Goal: Information Seeking & Learning: Learn about a topic

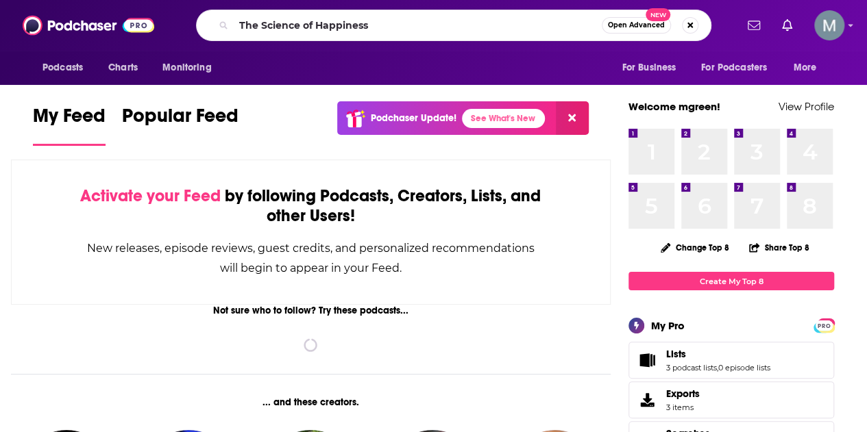
type input "The Science of Happiness"
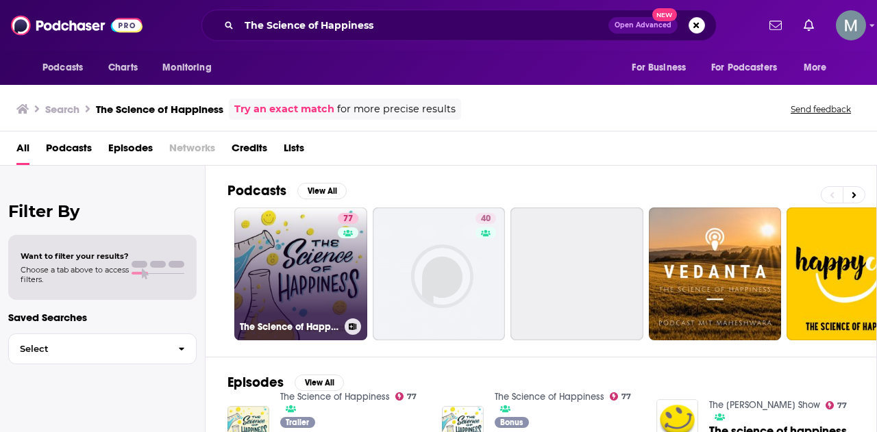
click at [312, 259] on link "77 The Science of Happiness" at bounding box center [300, 274] width 133 height 133
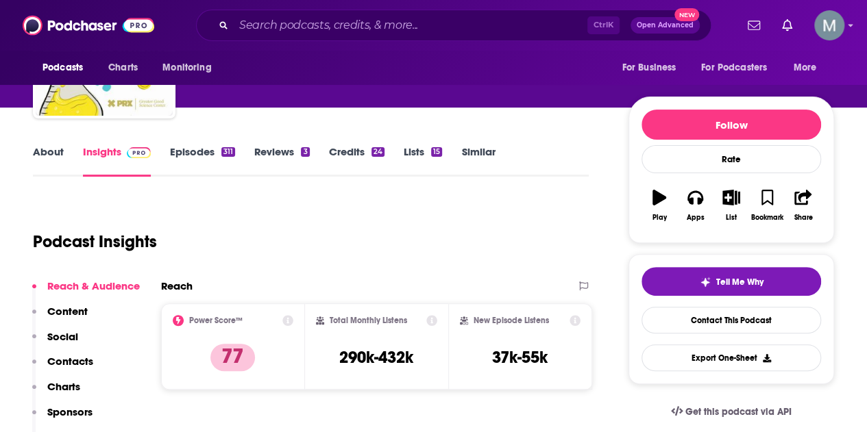
scroll to position [137, 0]
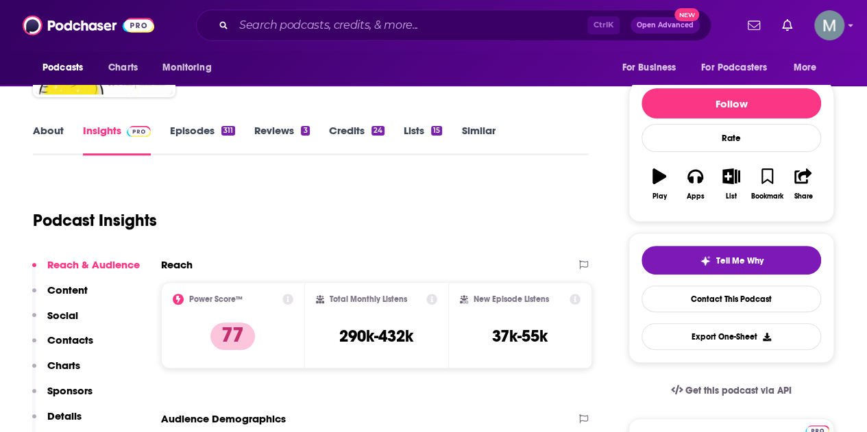
click at [51, 134] on link "About" at bounding box center [48, 140] width 31 height 32
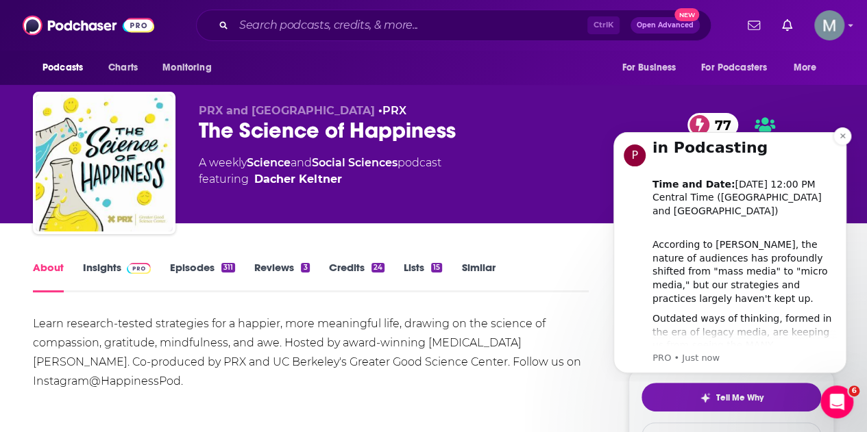
scroll to position [137, 0]
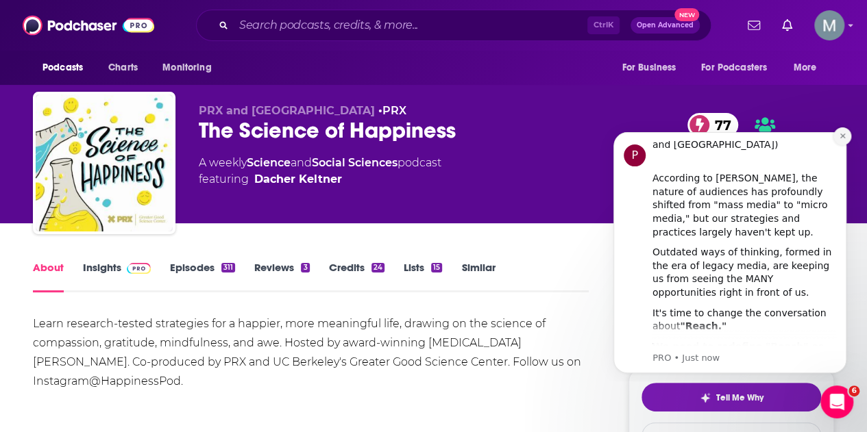
click at [843, 134] on icon "Dismiss notification" at bounding box center [843, 136] width 8 height 8
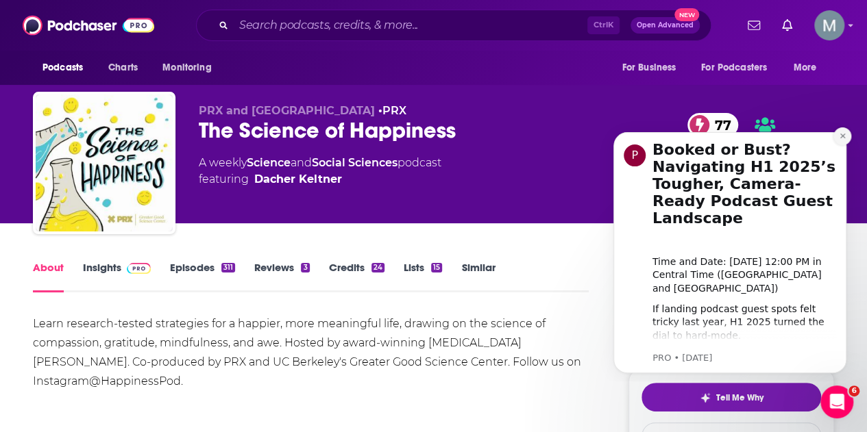
click at [837, 138] on button "Dismiss notification" at bounding box center [842, 136] width 18 height 18
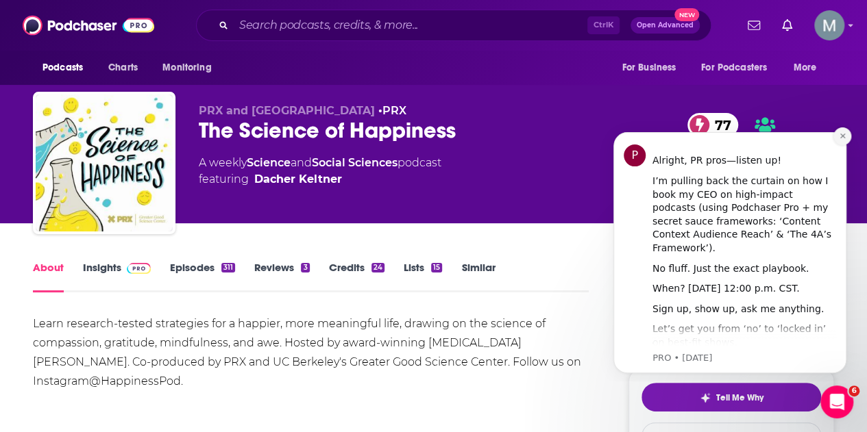
click at [842, 139] on icon "Dismiss notification" at bounding box center [843, 136] width 8 height 8
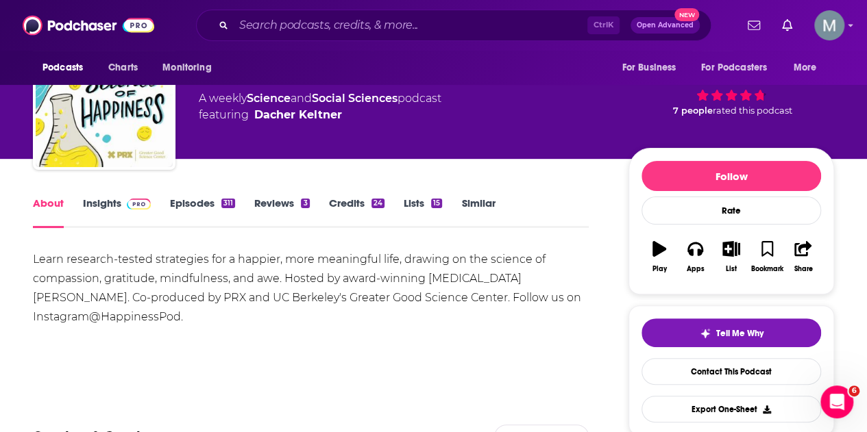
scroll to position [0, 0]
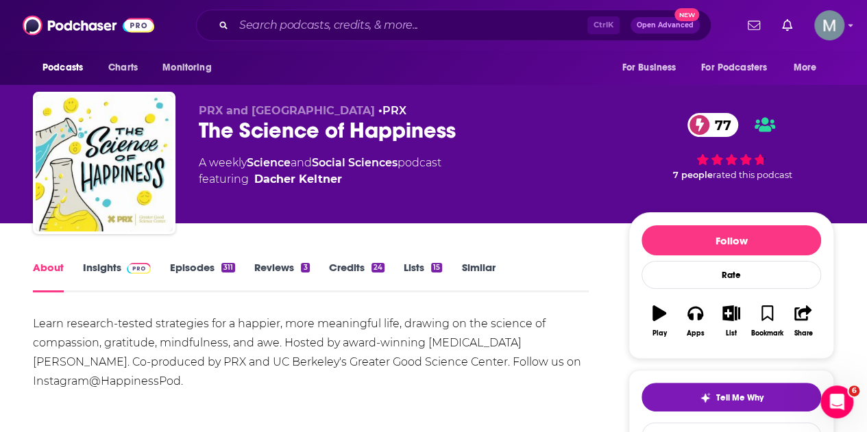
click at [112, 271] on link "Insights" at bounding box center [117, 277] width 68 height 32
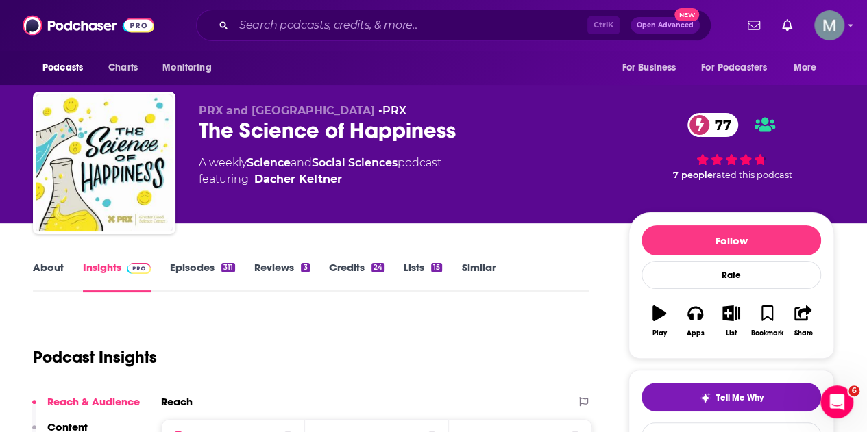
click at [269, 129] on div "The Science of Happiness 77" at bounding box center [403, 130] width 408 height 27
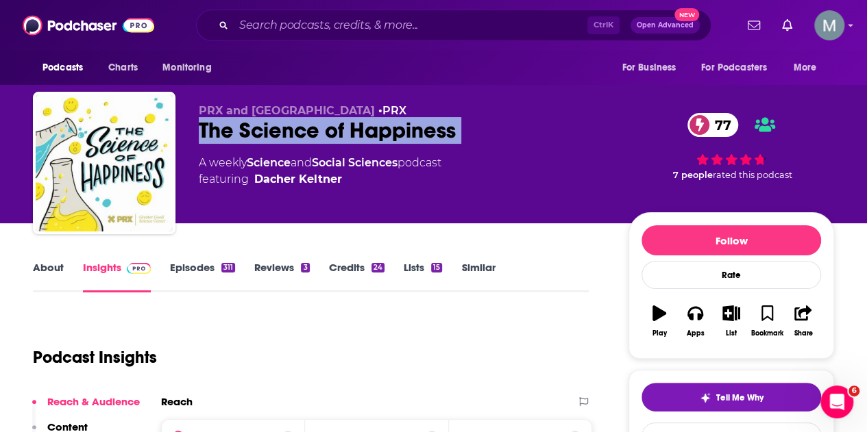
copy div "The Science of Happiness 77"
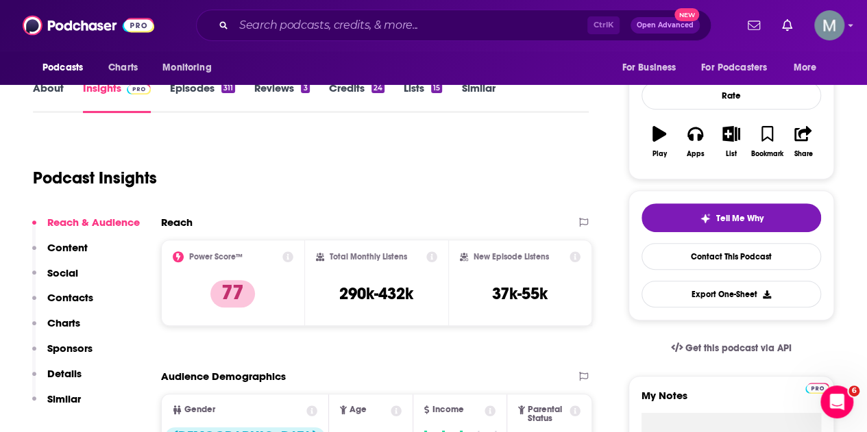
scroll to position [206, 0]
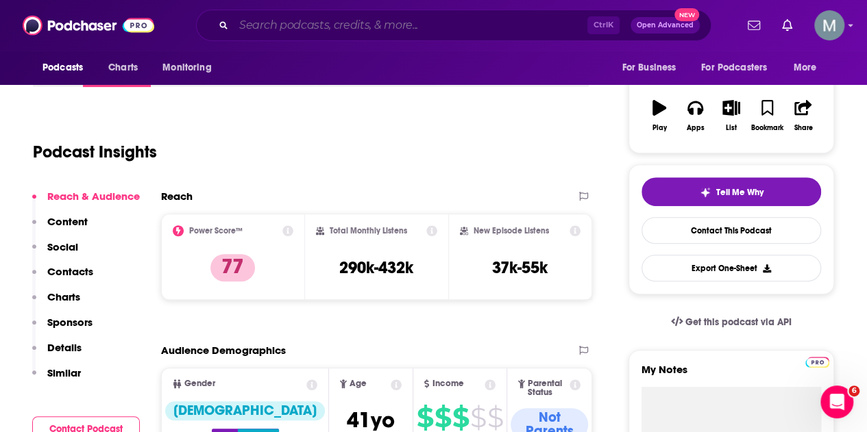
click at [332, 26] on input "Search podcasts, credits, & more..." at bounding box center [411, 25] width 354 height 22
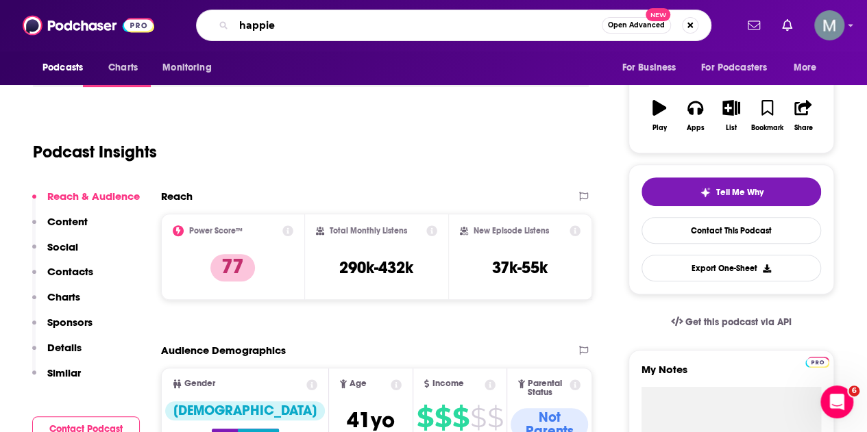
type input "happier"
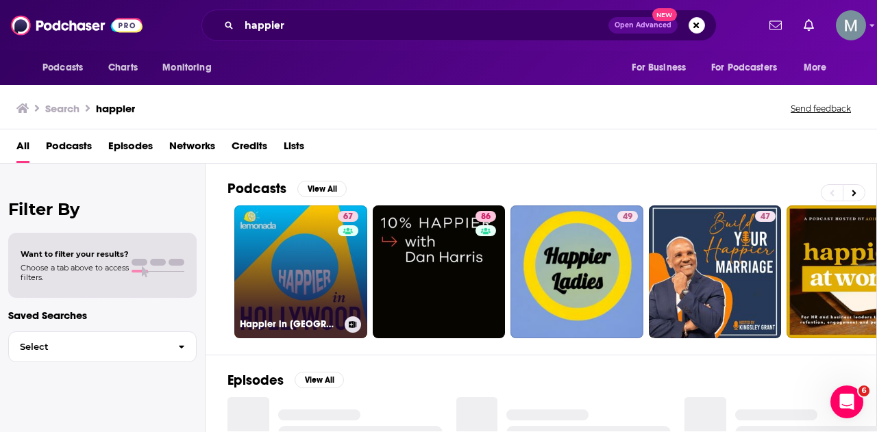
click at [276, 243] on link "67 Happier in [GEOGRAPHIC_DATA]" at bounding box center [300, 272] width 133 height 133
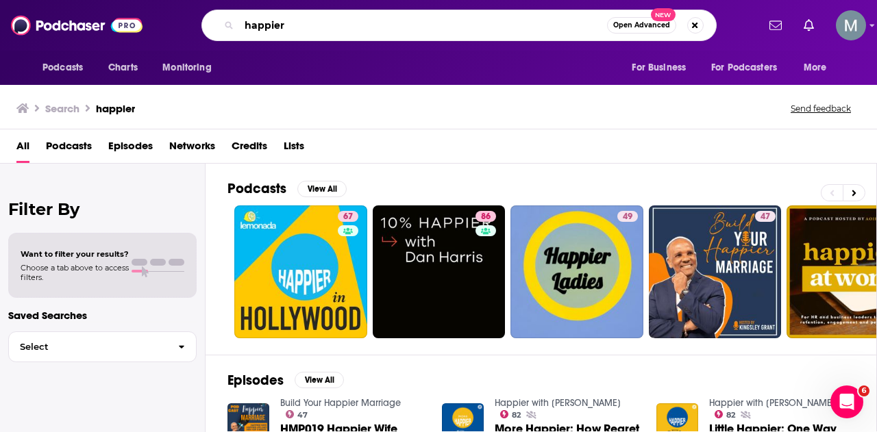
click at [310, 27] on input "happier" at bounding box center [423, 25] width 368 height 22
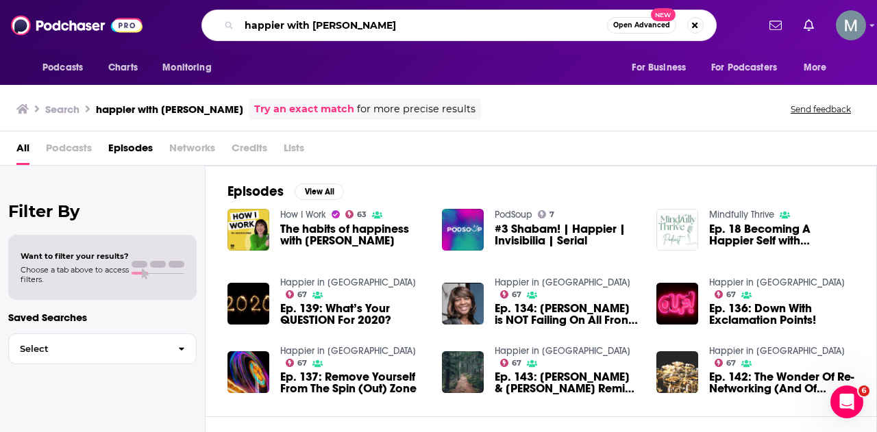
drag, startPoint x: 393, startPoint y: 27, endPoint x: 283, endPoint y: 31, distance: 110.4
click at [283, 31] on input "happier with [PERSON_NAME]" at bounding box center [423, 25] width 368 height 22
type input "happier [PERSON_NAME]"
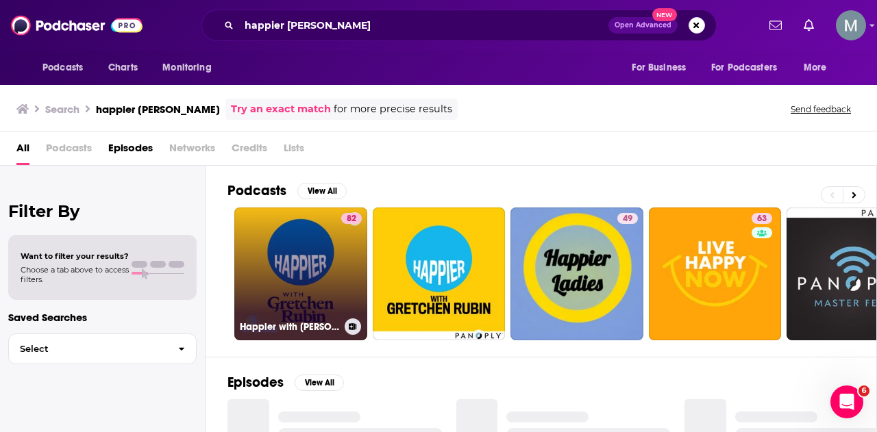
click at [311, 240] on link "82 Happier with [PERSON_NAME]" at bounding box center [300, 274] width 133 height 133
